Goal: Task Accomplishment & Management: Manage account settings

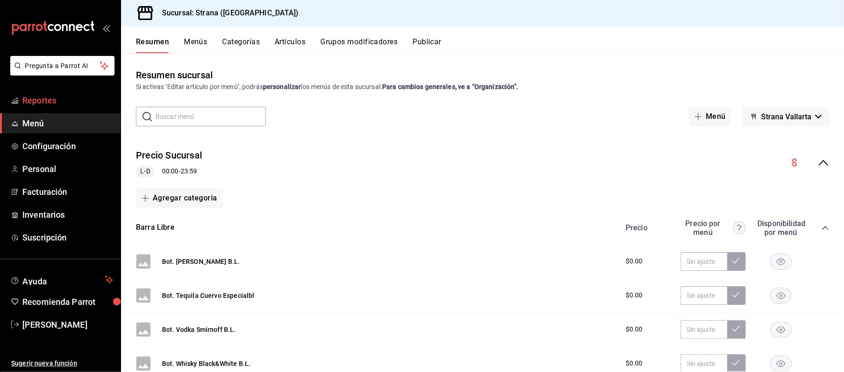
click at [56, 91] on link "Reportes" at bounding box center [60, 100] width 121 height 20
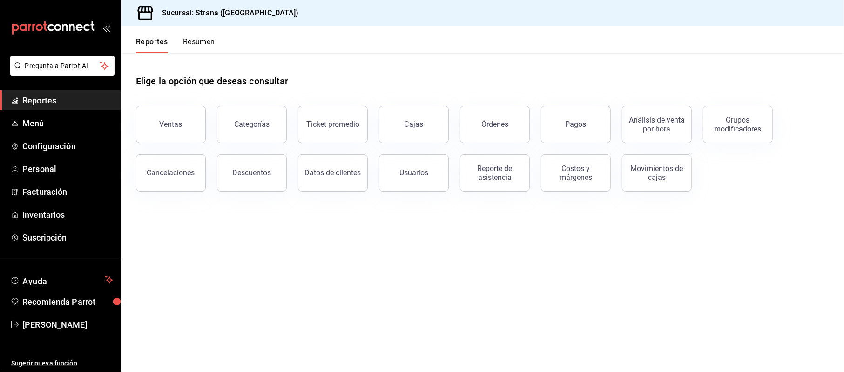
click at [181, 115] on button "Ventas" at bounding box center [171, 124] width 70 height 37
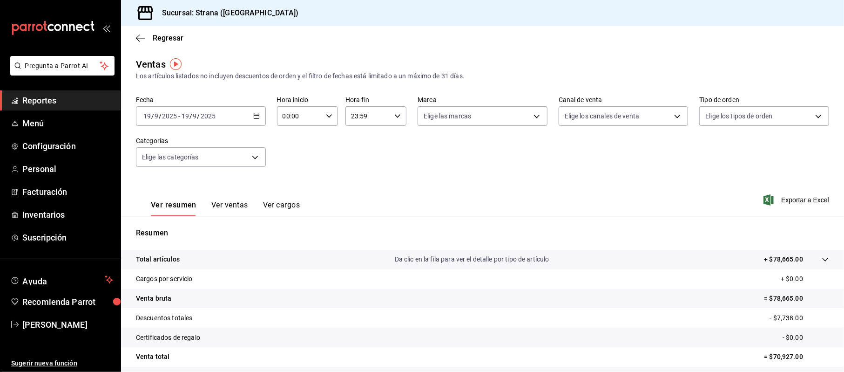
drag, startPoint x: 252, startPoint y: 120, endPoint x: 251, endPoint y: 138, distance: 18.3
click at [251, 135] on div "Fecha [DATE] [DATE] - [DATE] [DATE] Hora inicio 00:00 Hora inicio Hora fin 23:5…" at bounding box center [482, 137] width 693 height 82
click at [250, 117] on div "[DATE] [DATE] - [DATE] [DATE]" at bounding box center [201, 116] width 130 height 20
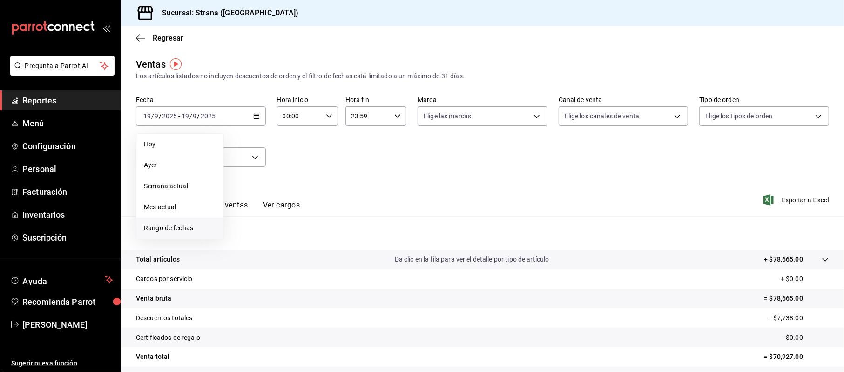
click at [159, 226] on span "Rango de fechas" at bounding box center [180, 228] width 72 height 10
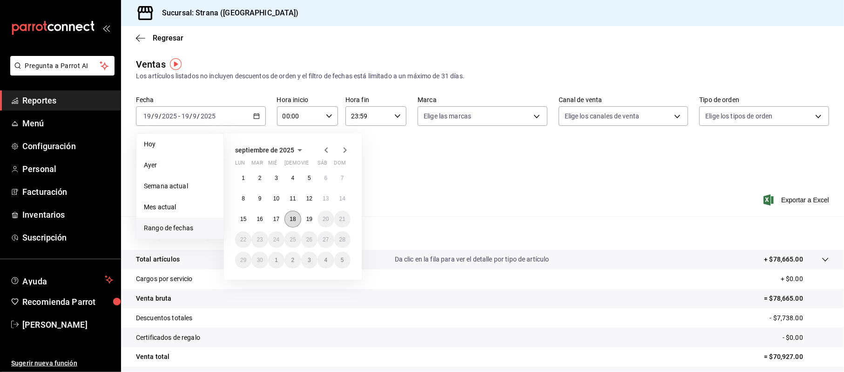
click at [300, 219] on button "18" at bounding box center [293, 218] width 16 height 17
click at [316, 220] on button "19" at bounding box center [309, 218] width 16 height 17
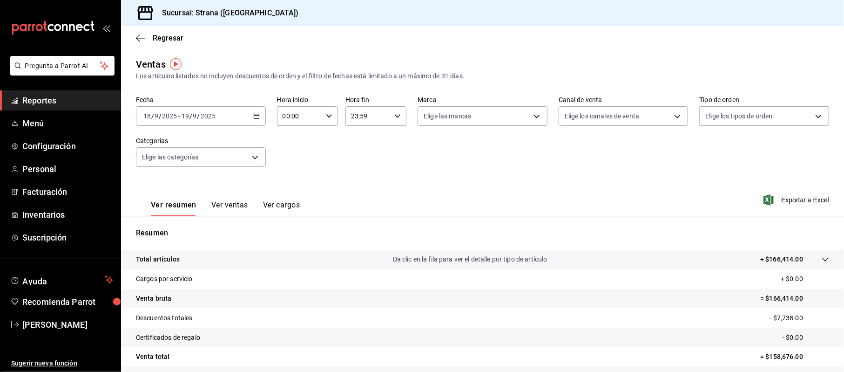
click at [283, 114] on input "00:00" at bounding box center [299, 116] width 45 height 19
click at [295, 155] on span "20" at bounding box center [290, 152] width 15 height 7
type input "20:00"
drag, startPoint x: 348, startPoint y: 125, endPoint x: 352, endPoint y: 116, distance: 10.0
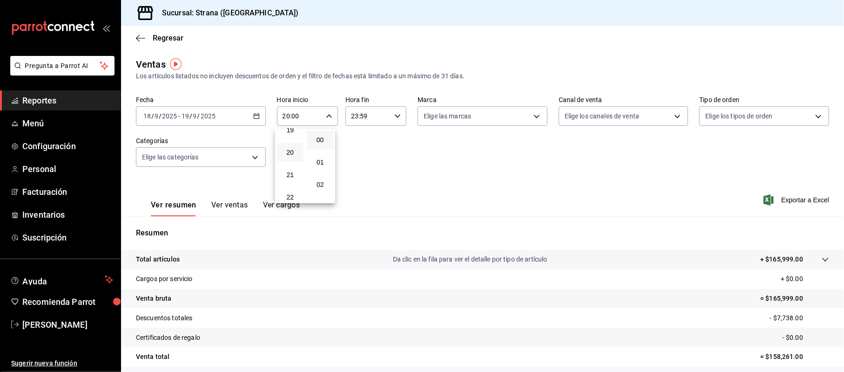
click at [348, 125] on div at bounding box center [422, 186] width 844 height 372
click at [353, 114] on div "00 01 02 03 04 05 06 07 08 09 10 11 12 13 14 15 16 17 18 19 20 21 22 23 00 01 0…" at bounding box center [422, 187] width 844 height 369
click at [351, 119] on input "23:59" at bounding box center [368, 116] width 45 height 19
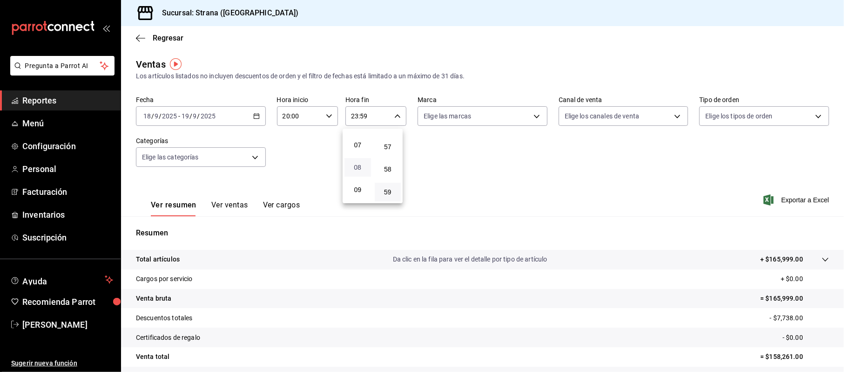
click at [361, 164] on span "08" at bounding box center [357, 166] width 15 height 7
type input "08:59"
drag, startPoint x: 844, startPoint y: 156, endPoint x: 844, endPoint y: 188, distance: 32.6
click at [844, 188] on div at bounding box center [422, 186] width 844 height 372
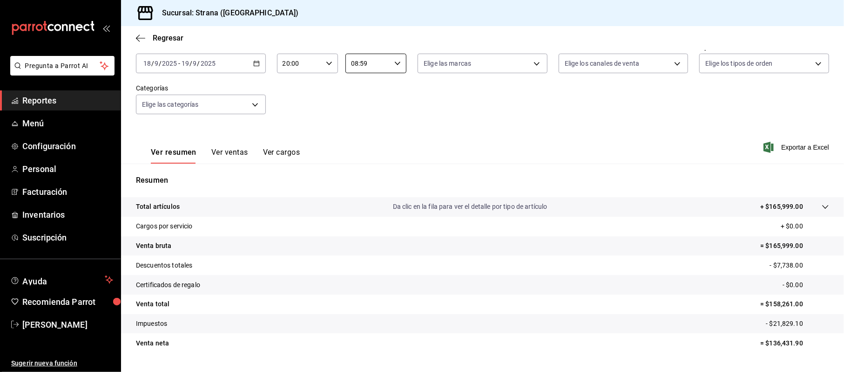
scroll to position [52, 0]
click at [197, 106] on body "Pregunta a Parrot AI Reportes Menú Configuración Personal Facturación Inventari…" at bounding box center [422, 186] width 844 height 372
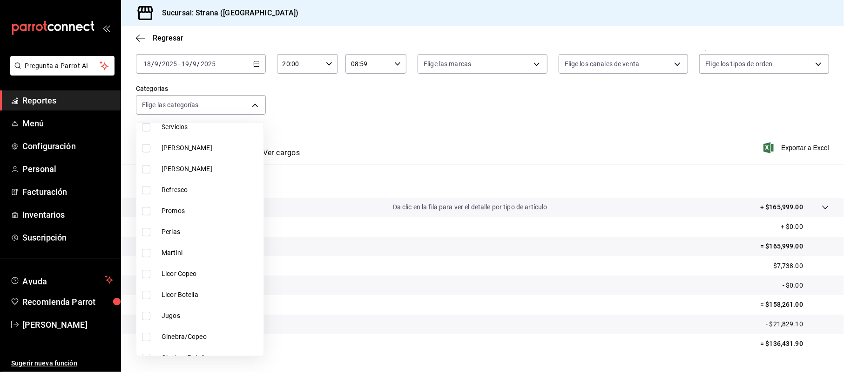
scroll to position [373, 0]
click at [171, 332] on li "Cocina" at bounding box center [199, 337] width 127 height 21
type input "21078aee-3c76-44e1-85fc-78091211877d"
checkbox input "true"
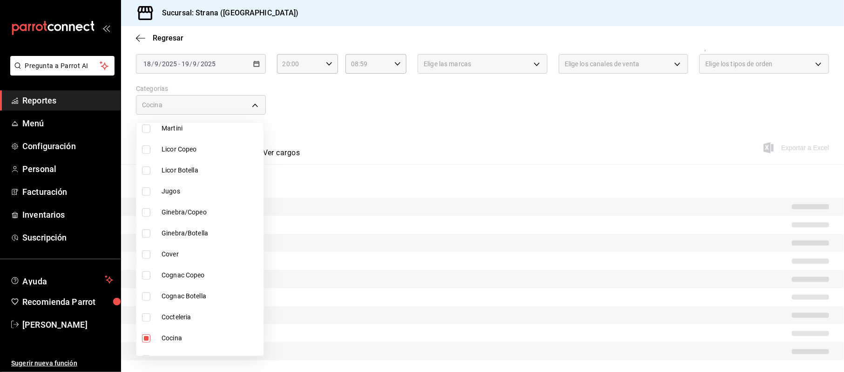
click at [499, 111] on div at bounding box center [422, 186] width 844 height 372
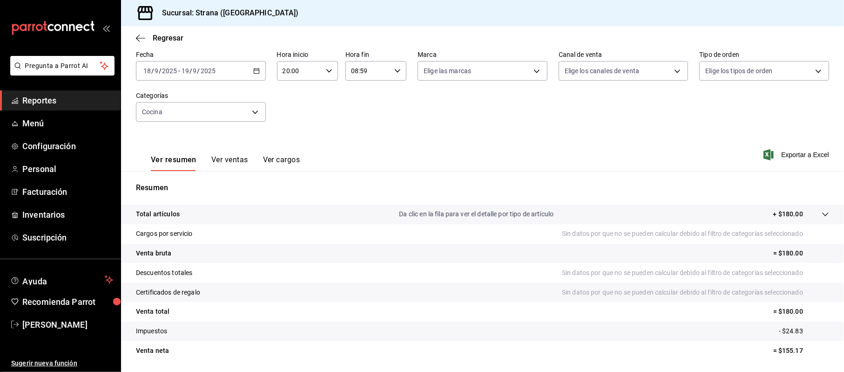
scroll to position [45, 0]
click at [231, 154] on div "Ver resumen Ver ventas Ver cargos" at bounding box center [218, 157] width 164 height 27
click at [231, 164] on button "Ver ventas" at bounding box center [229, 163] width 37 height 16
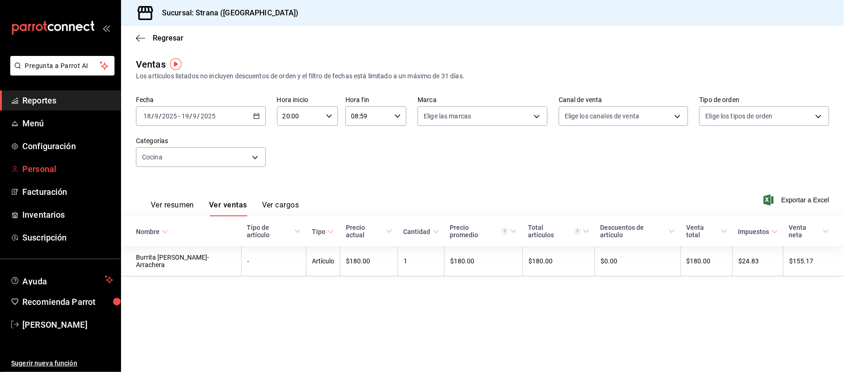
click at [46, 169] on span "Personal" at bounding box center [67, 169] width 91 height 13
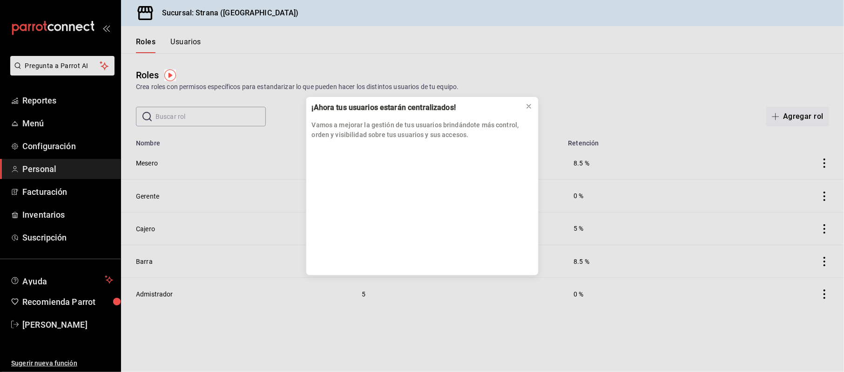
click at [529, 118] on div "Vamos a mejorar la gestión de tus usuarios brindándote más control, orden y vis…" at bounding box center [422, 127] width 221 height 26
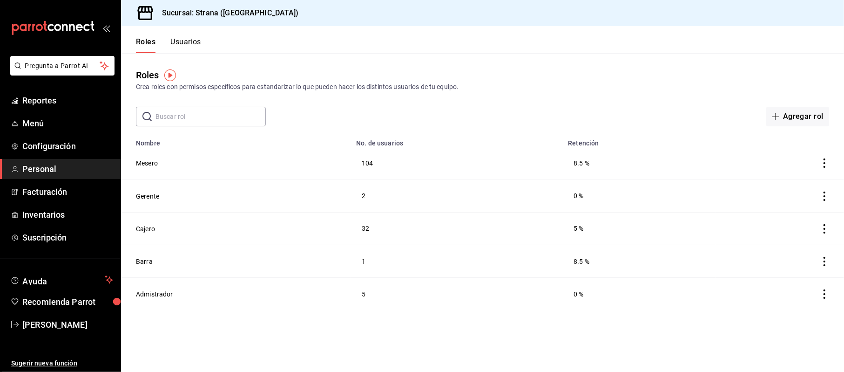
click at [202, 40] on header "Roles Usuarios" at bounding box center [482, 39] width 723 height 27
click at [201, 40] on header "Roles Usuarios" at bounding box center [482, 39] width 723 height 27
click at [198, 40] on button "Usuarios" at bounding box center [185, 45] width 31 height 16
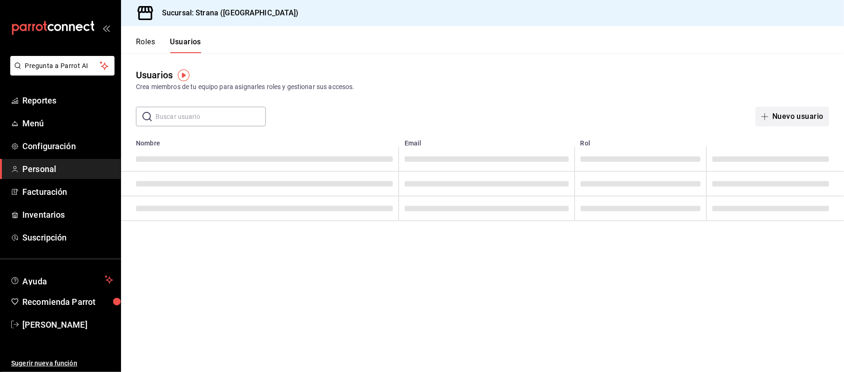
click at [812, 113] on button "Nuevo usuario" at bounding box center [793, 117] width 74 height 20
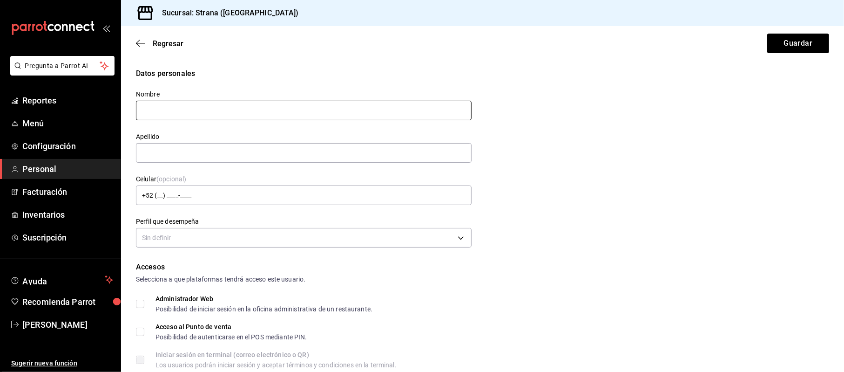
type input "j"
type input "[PERSON_NAME]"
type input "Merca"
click at [168, 49] on div "Regresar Guardar" at bounding box center [482, 43] width 723 height 34
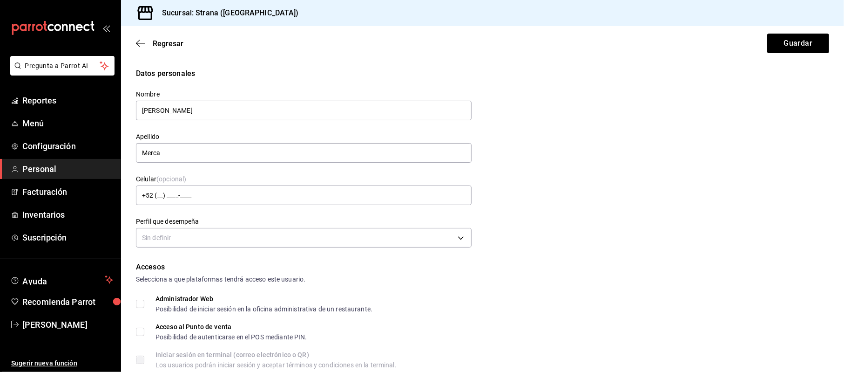
click at [175, 36] on div "Regresar Guardar" at bounding box center [482, 43] width 723 height 34
click at [169, 42] on span "Regresar" at bounding box center [168, 43] width 31 height 9
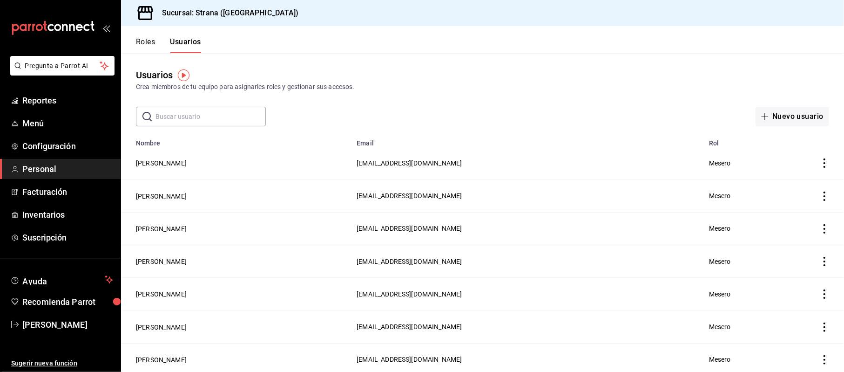
click at [223, 120] on input "text" at bounding box center [211, 116] width 110 height 19
type input "julis"
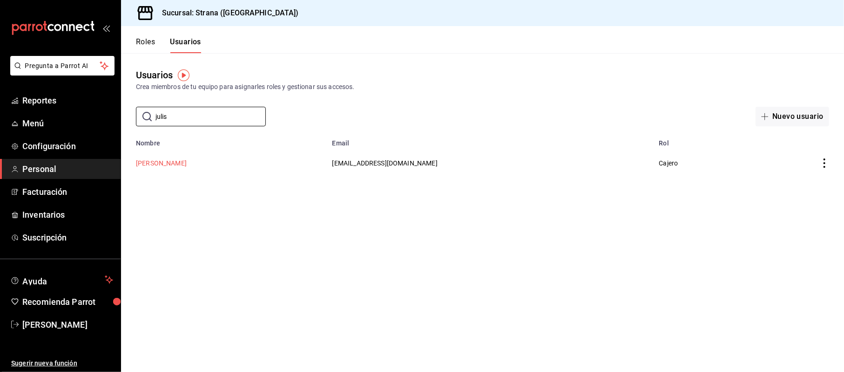
click at [164, 163] on button "[PERSON_NAME]" at bounding box center [161, 162] width 51 height 9
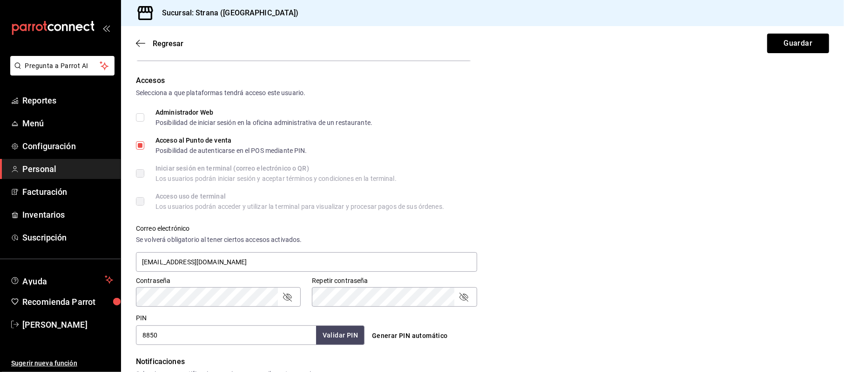
scroll to position [62, 0]
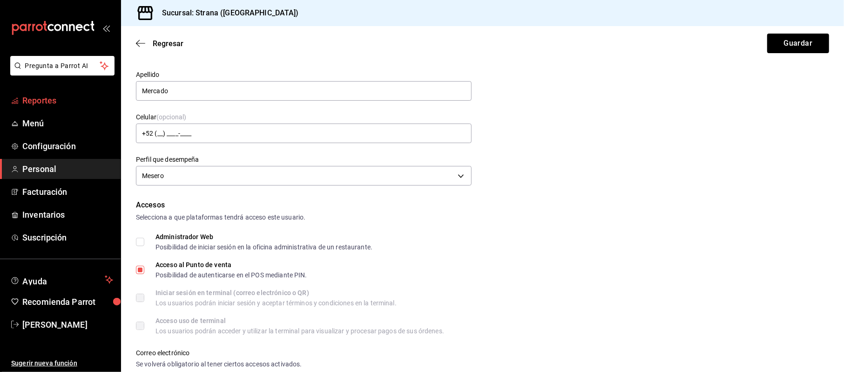
click at [28, 107] on link "Reportes" at bounding box center [60, 100] width 121 height 20
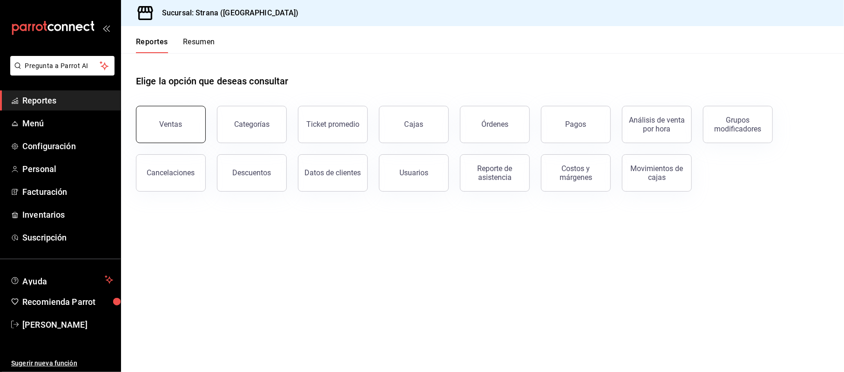
click at [151, 120] on button "Ventas" at bounding box center [171, 124] width 70 height 37
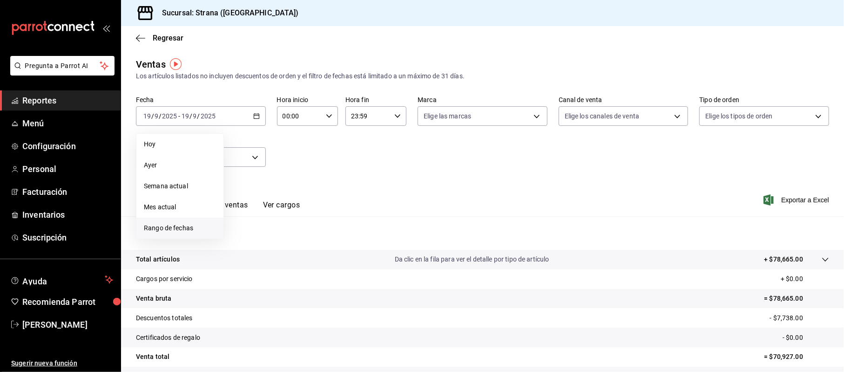
click at [176, 225] on span "Rango de fechas" at bounding box center [180, 228] width 72 height 10
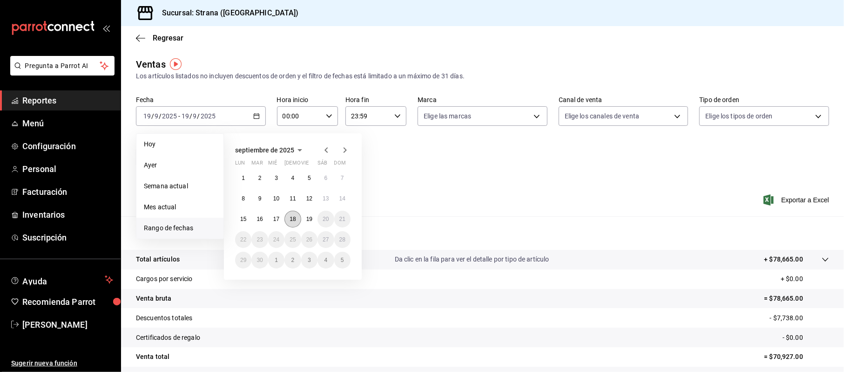
click at [295, 217] on abbr "18" at bounding box center [293, 219] width 6 height 7
click at [305, 213] on button "19" at bounding box center [309, 218] width 16 height 17
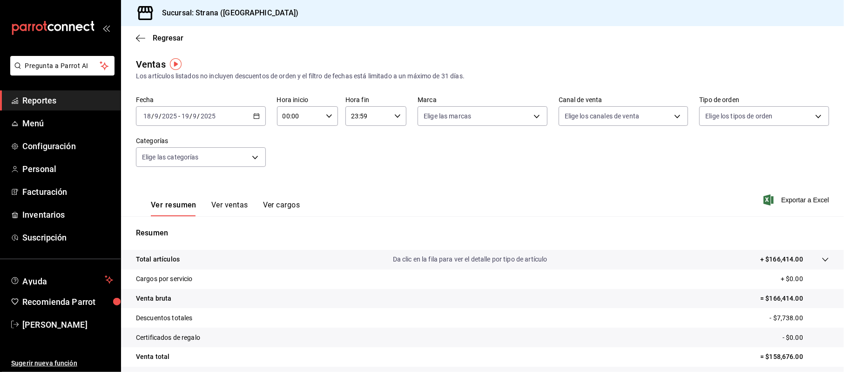
click at [292, 118] on input "00:00" at bounding box center [299, 116] width 45 height 19
click at [290, 155] on span "20" at bounding box center [290, 152] width 15 height 7
type input "20:00"
click at [356, 116] on div at bounding box center [422, 186] width 844 height 372
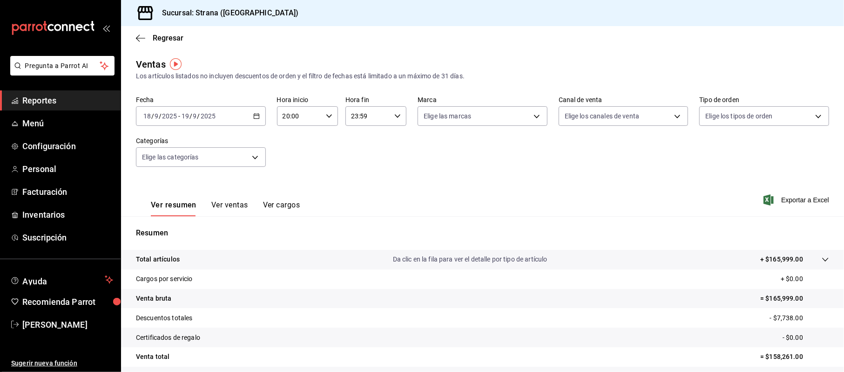
click at [353, 118] on input "23:59" at bounding box center [368, 116] width 45 height 19
click at [358, 189] on span "20" at bounding box center [357, 186] width 15 height 7
type input "20:59"
drag, startPoint x: 585, startPoint y: 166, endPoint x: 606, endPoint y: 169, distance: 21.1
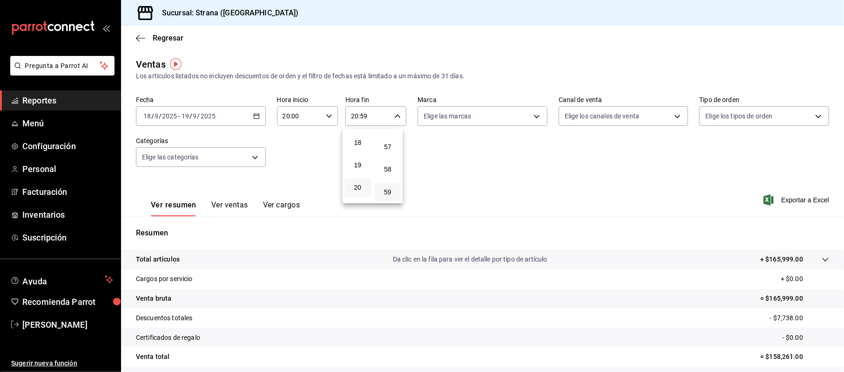
click at [584, 168] on div at bounding box center [422, 186] width 844 height 372
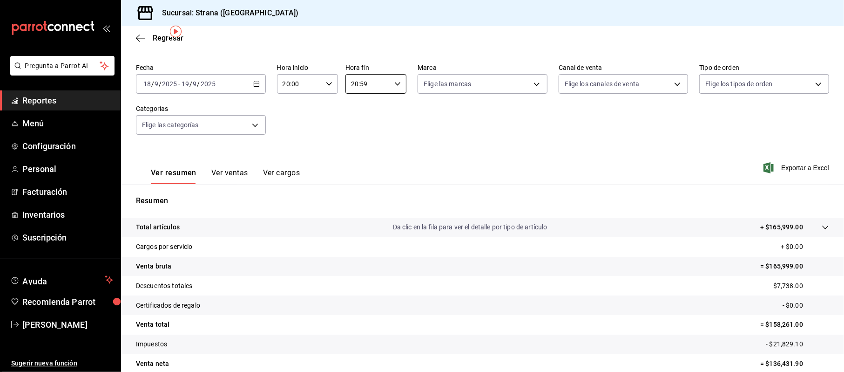
scroll to position [30, 0]
